Goal: Check status: Check status

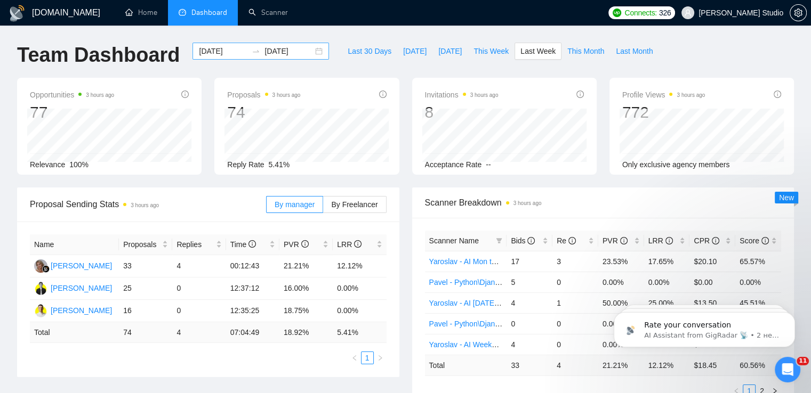
click at [310, 46] on div "[DATE] [DATE]" at bounding box center [260, 51] width 136 height 17
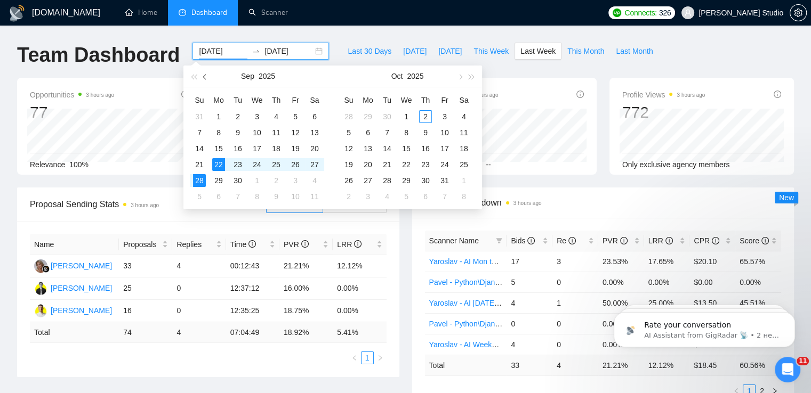
click at [205, 77] on span "button" at bounding box center [205, 76] width 5 height 5
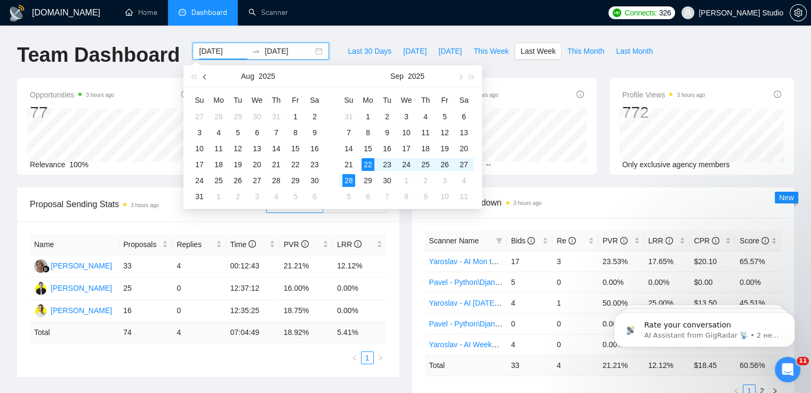
click at [205, 77] on span "button" at bounding box center [205, 76] width 5 height 5
type input "[DATE]"
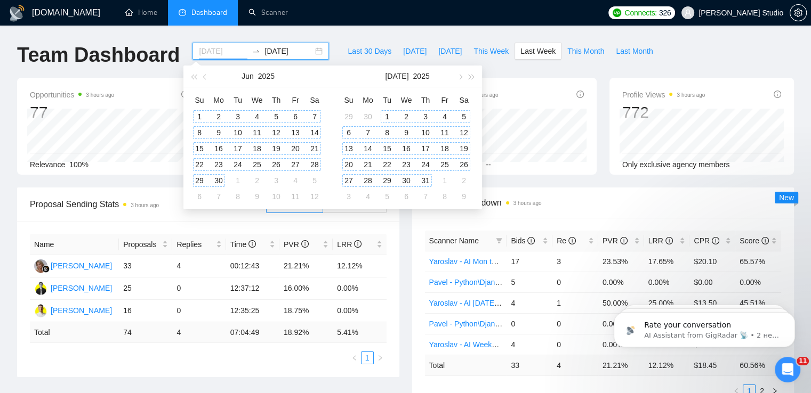
click at [199, 114] on div "1" at bounding box center [199, 116] width 13 height 13
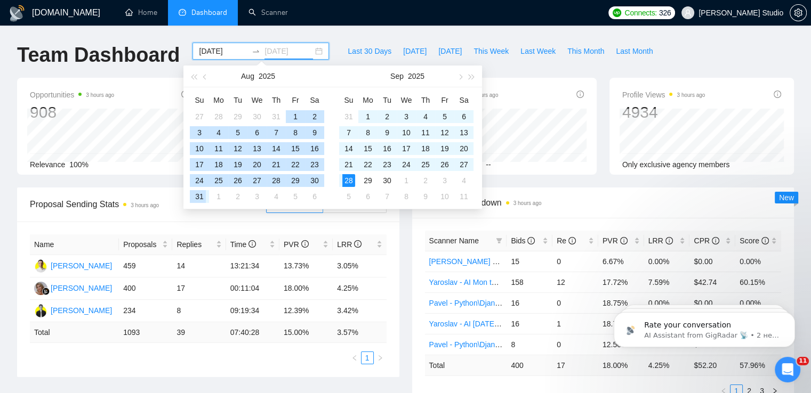
type input "[DATE]"
click at [198, 196] on div "31" at bounding box center [199, 196] width 13 height 13
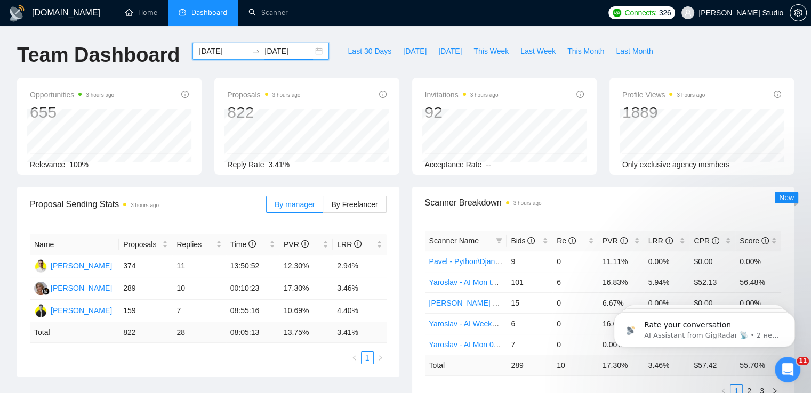
click at [309, 53] on div "[DATE] [DATE]" at bounding box center [260, 51] width 136 height 17
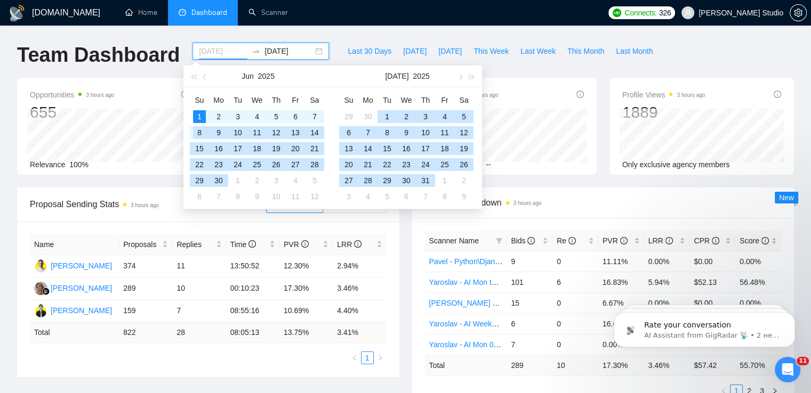
type input "[DATE]"
click at [197, 115] on div "1" at bounding box center [199, 116] width 13 height 13
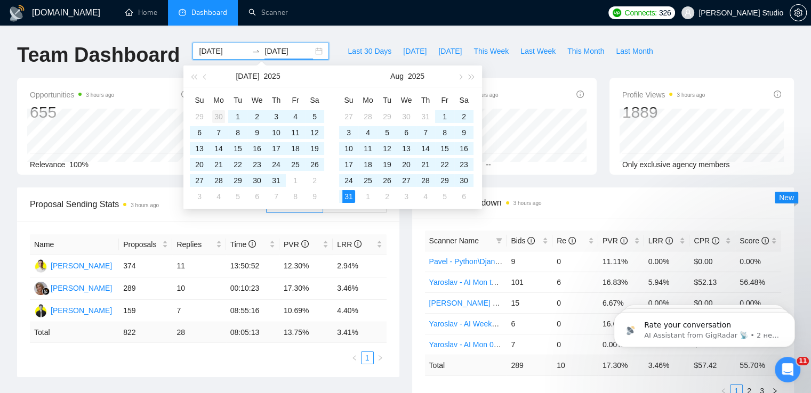
type input "[DATE]"
click at [222, 118] on div "30" at bounding box center [218, 116] width 13 height 13
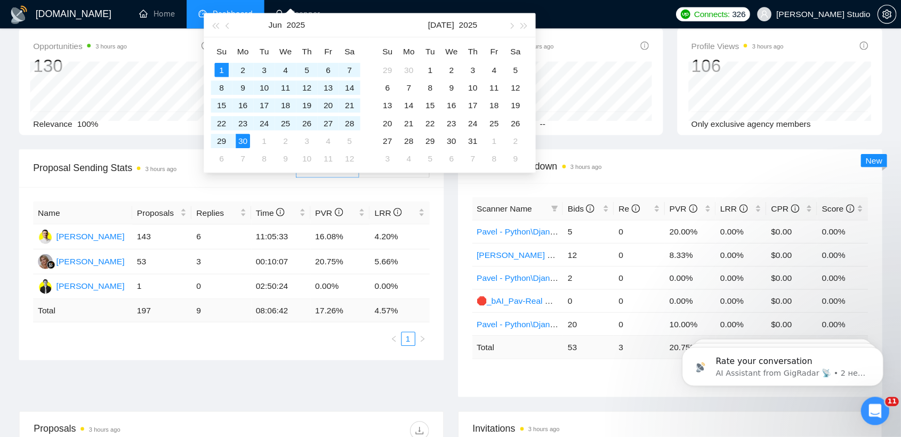
scroll to position [53, 0]
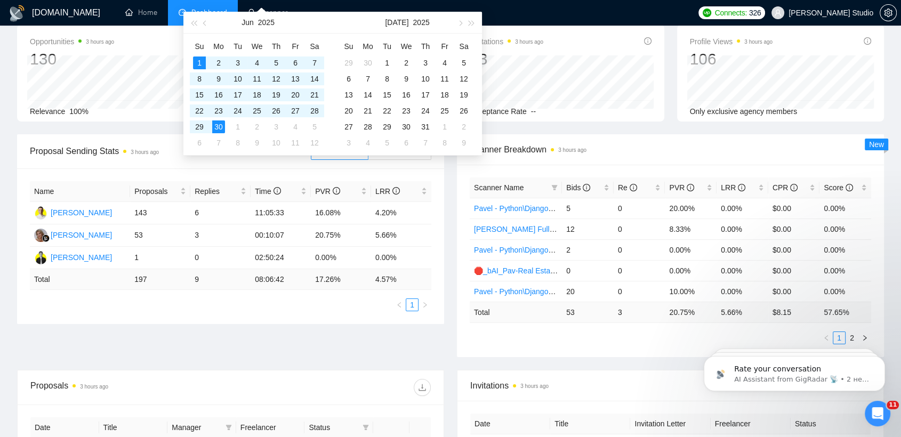
click at [0, 142] on div "[DOMAIN_NAME] Home Dashboard Scanner Connects: 326 [PERSON_NAME] Studio Team Da…" at bounding box center [450, 369] width 901 height 845
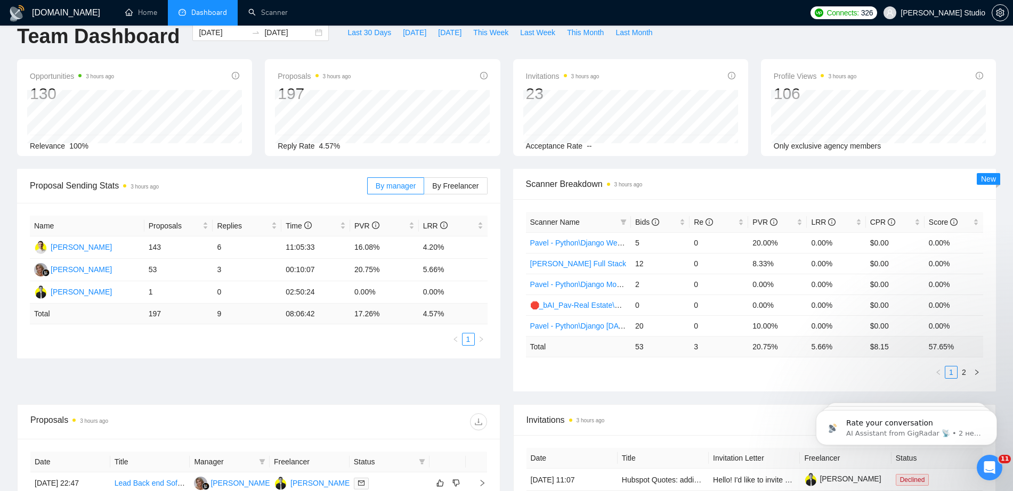
scroll to position [15, 0]
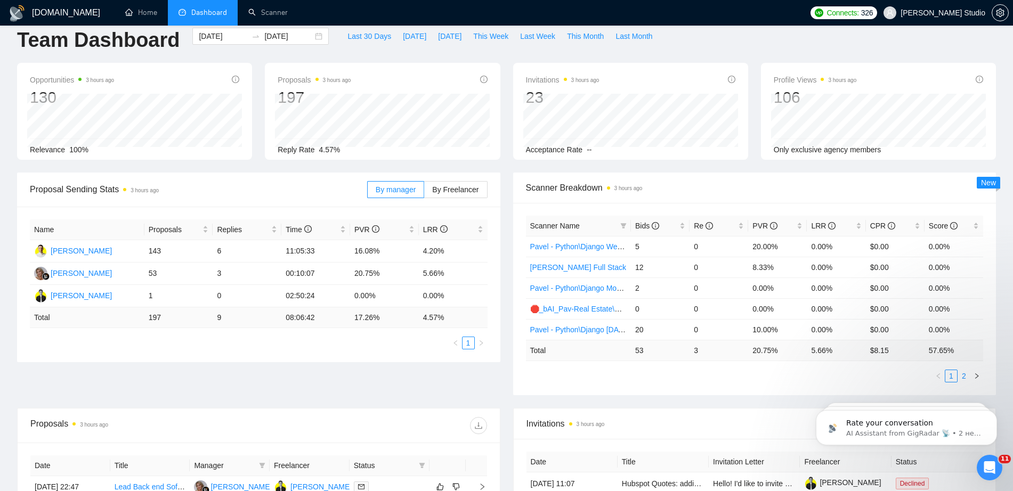
click at [810, 380] on link "2" at bounding box center [964, 376] width 12 height 12
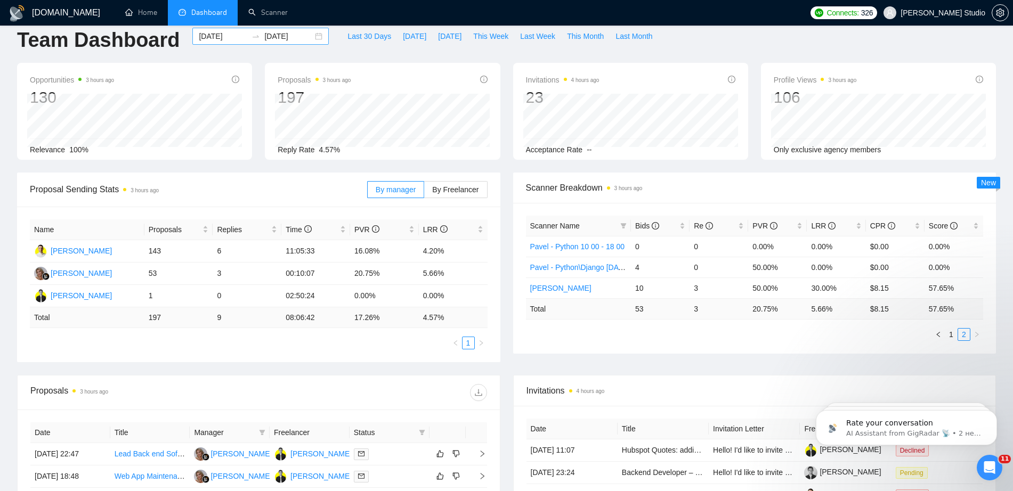
click at [309, 35] on div "[DATE] [DATE]" at bounding box center [260, 36] width 136 height 17
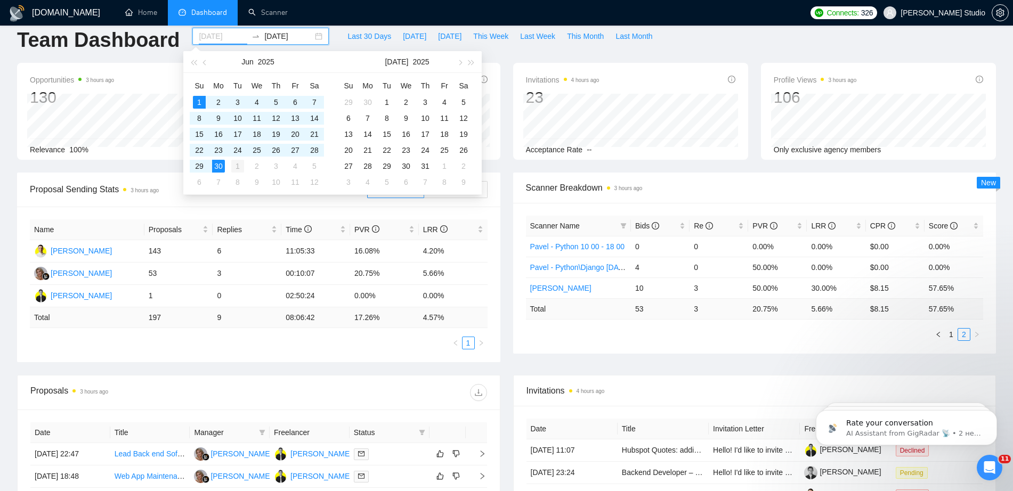
type input "[DATE]"
click at [238, 166] on div "1" at bounding box center [237, 166] width 13 height 13
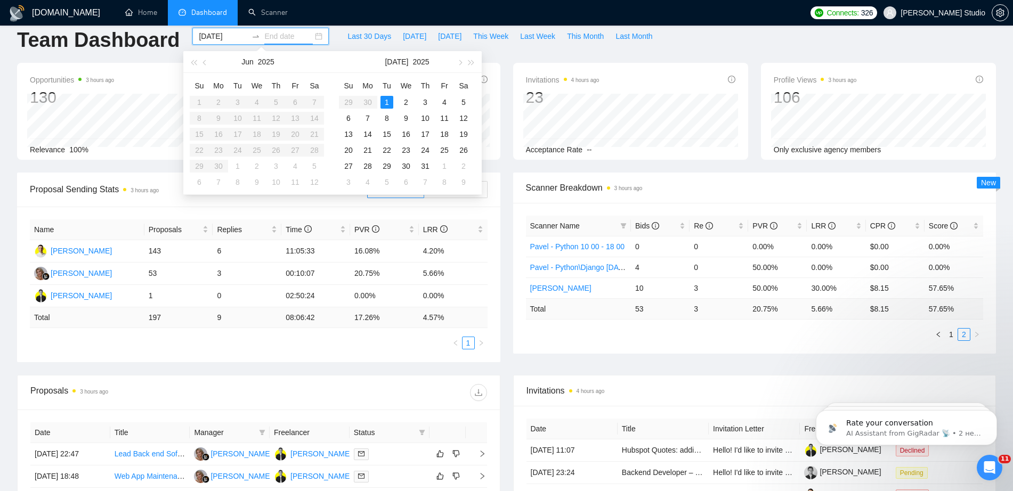
type input "[DATE]"
click at [423, 168] on div "31" at bounding box center [425, 166] width 13 height 13
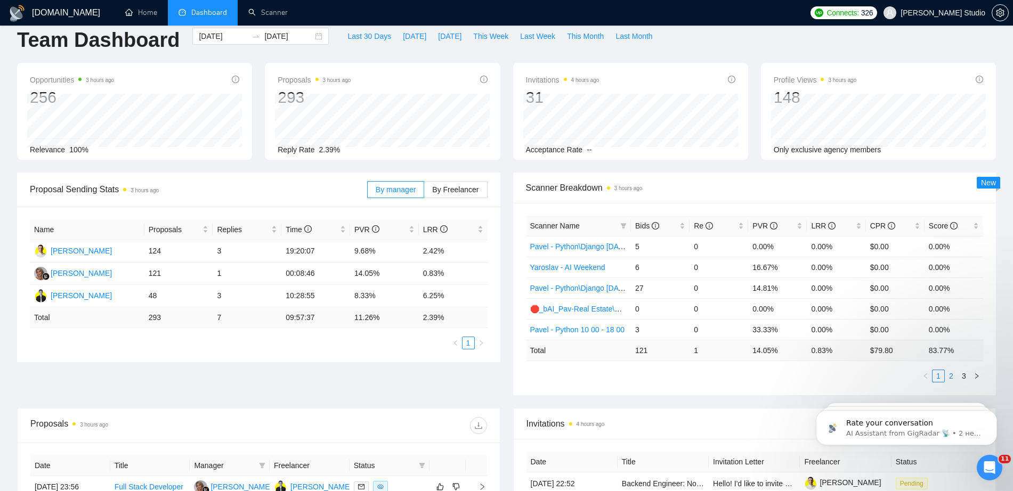
click at [810, 376] on link "2" at bounding box center [952, 376] width 12 height 12
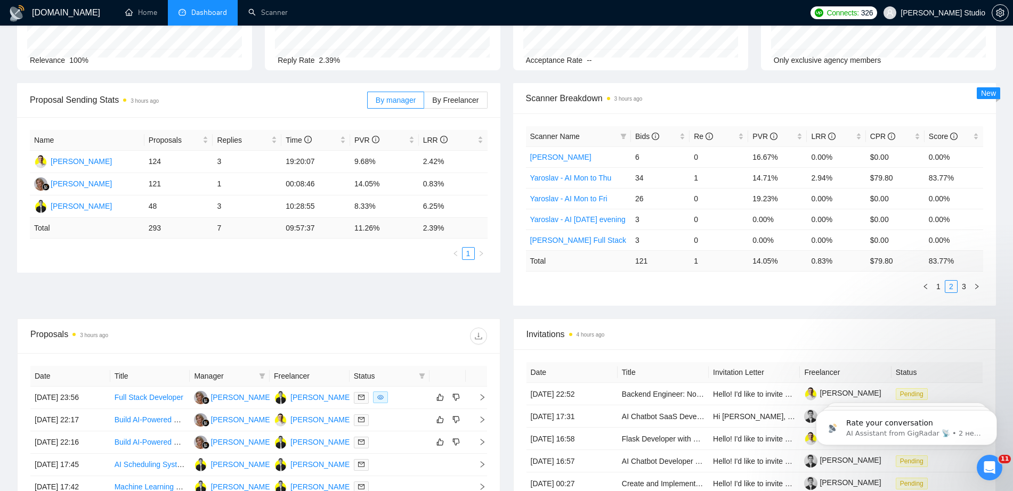
scroll to position [82, 0]
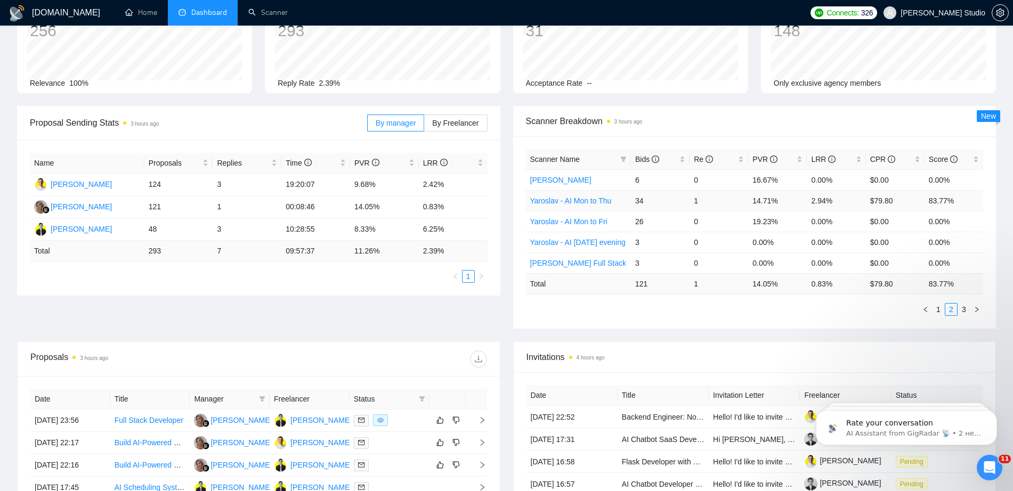
click at [572, 199] on link "Yaroslav - AI Mon to Thu" at bounding box center [571, 201] width 82 height 9
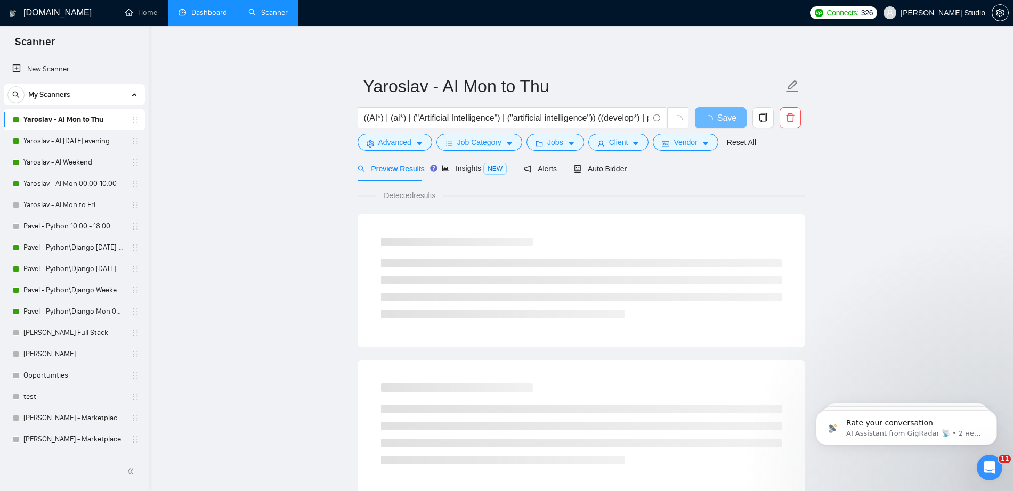
click at [200, 17] on link "Dashboard" at bounding box center [203, 12] width 49 height 9
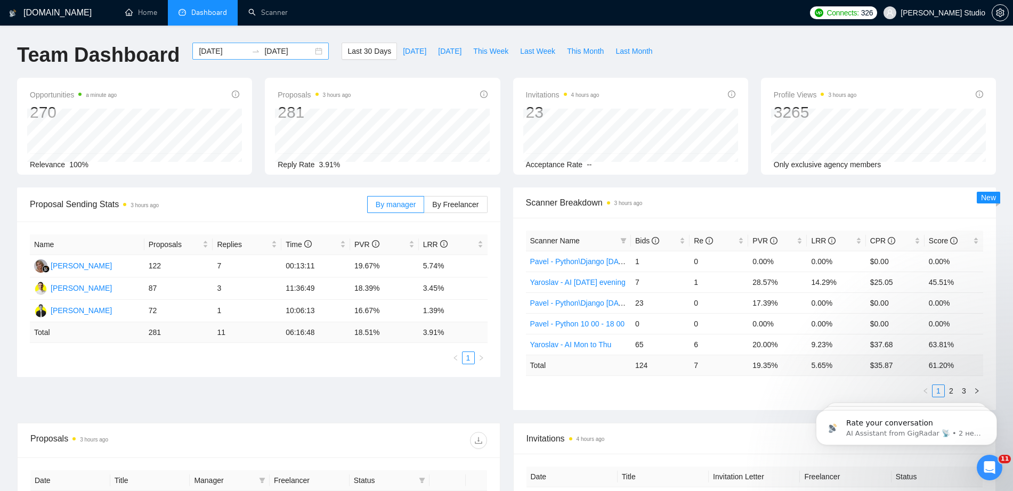
click at [310, 52] on div "[DATE] [DATE]" at bounding box center [260, 51] width 136 height 17
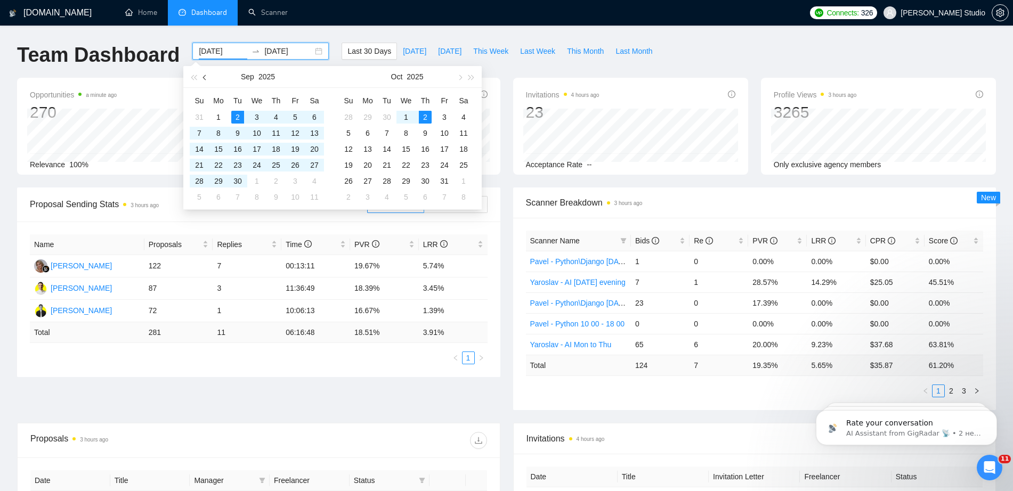
click at [204, 78] on span "button" at bounding box center [205, 77] width 5 height 5
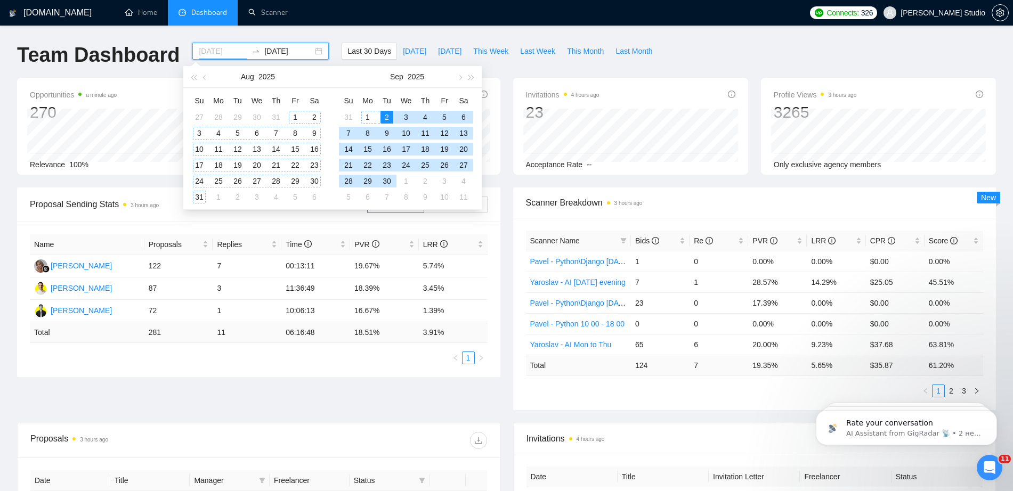
type input "[DATE]"
click at [296, 116] on div "1" at bounding box center [295, 117] width 13 height 13
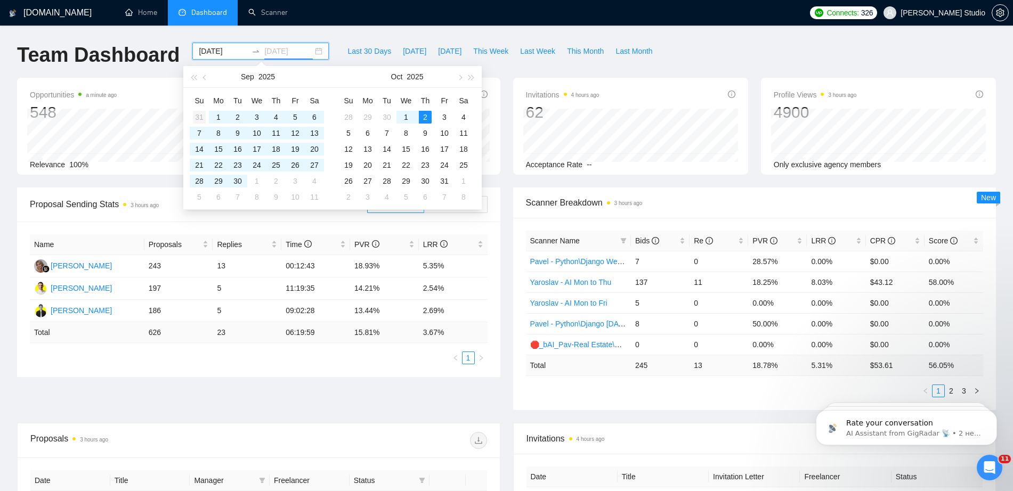
click at [201, 115] on div "31" at bounding box center [199, 117] width 13 height 13
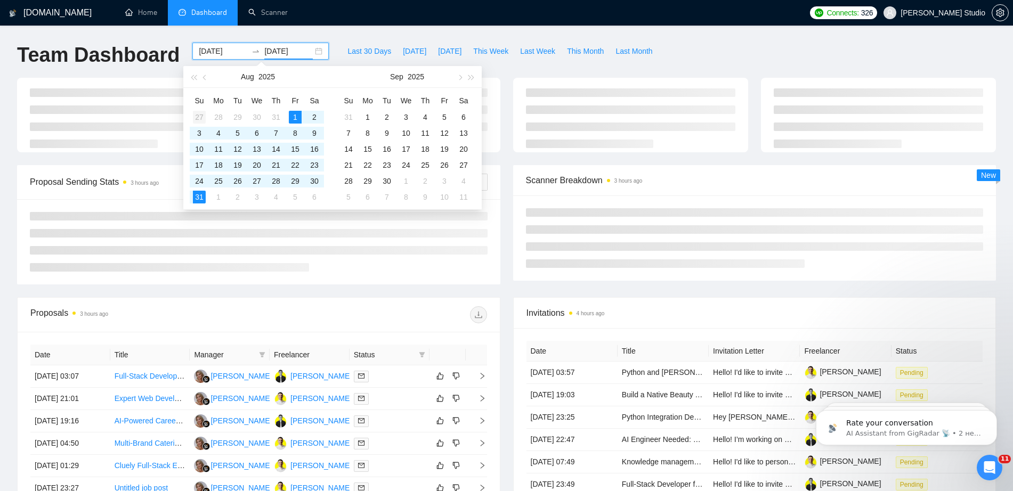
type input "[DATE]"
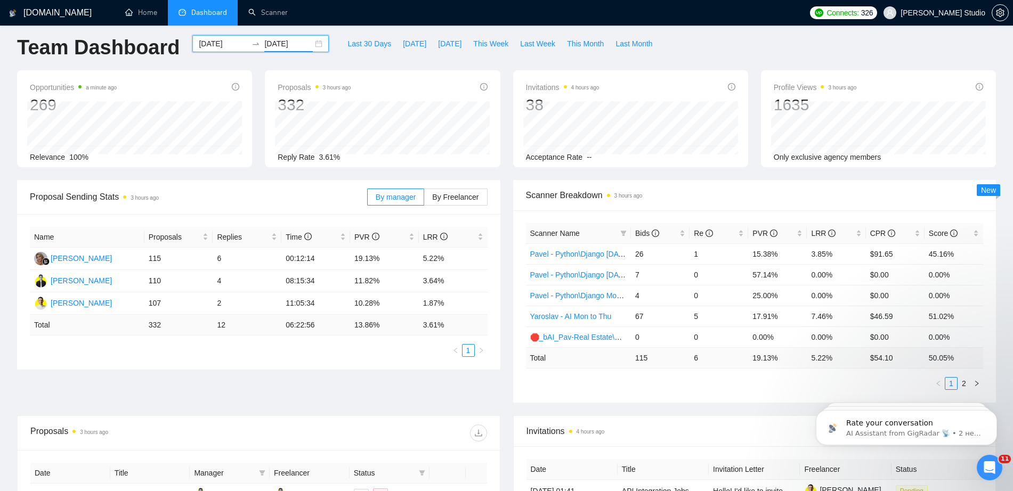
scroll to position [9, 0]
click at [308, 44] on div "[DATE] [DATE]" at bounding box center [260, 42] width 136 height 17
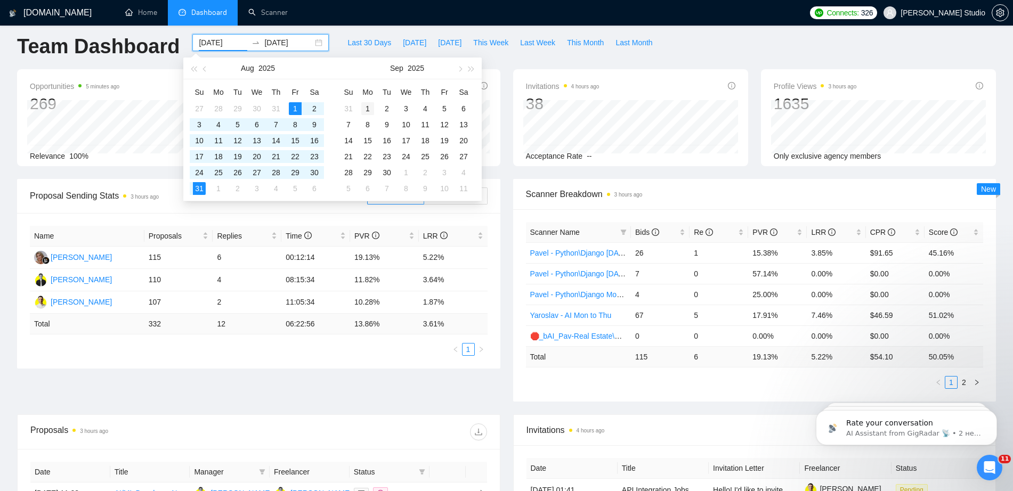
type input "[DATE]"
click at [368, 104] on div "1" at bounding box center [367, 108] width 13 height 13
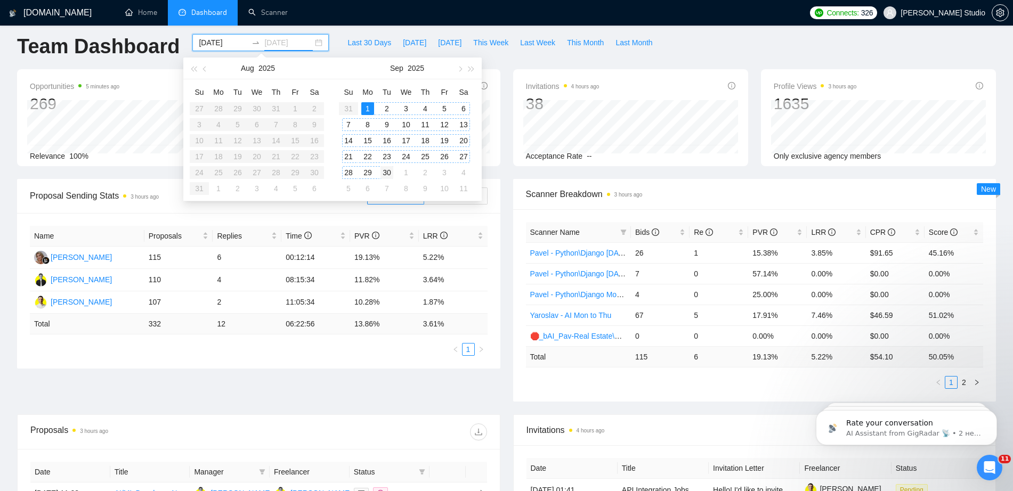
type input "[DATE]"
click at [391, 171] on div "30" at bounding box center [387, 172] width 13 height 13
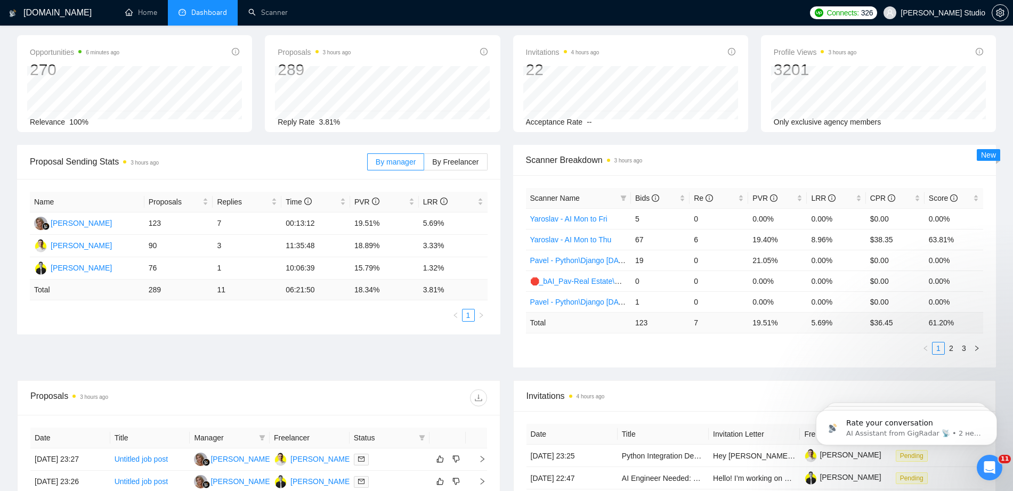
scroll to position [75, 0]
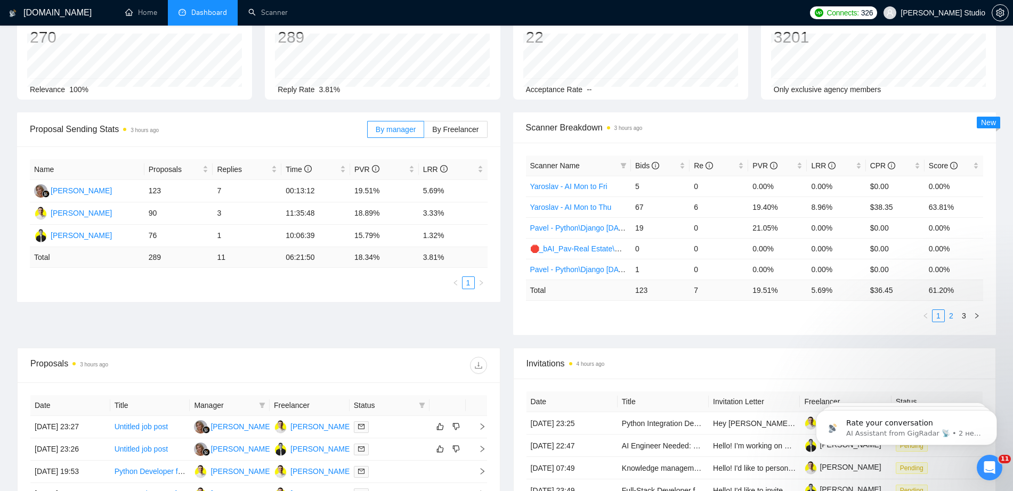
click at [810, 317] on link "2" at bounding box center [952, 316] width 12 height 12
click at [810, 316] on link "3" at bounding box center [964, 316] width 12 height 12
